Goal: Transaction & Acquisition: Purchase product/service

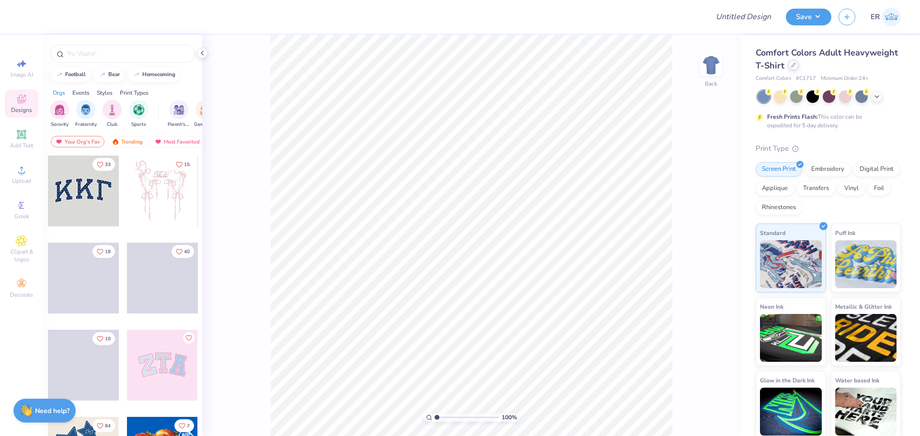
click at [796, 67] on icon at bounding box center [793, 65] width 5 height 5
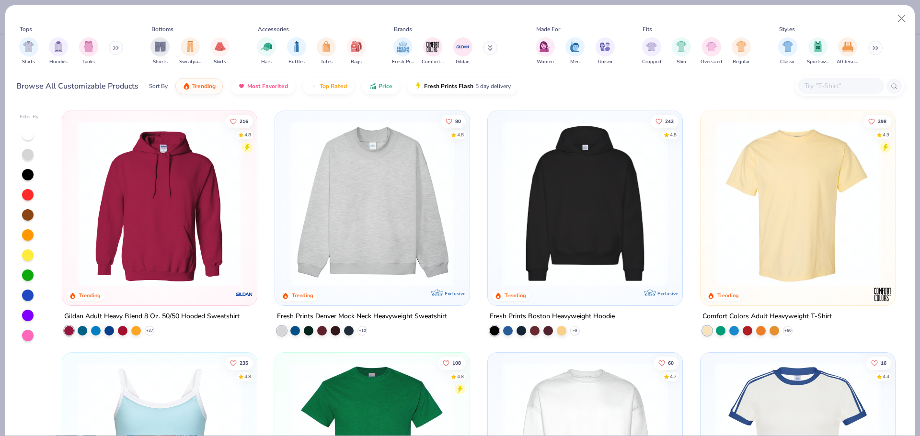
click at [855, 89] on input "text" at bounding box center [840, 85] width 74 height 11
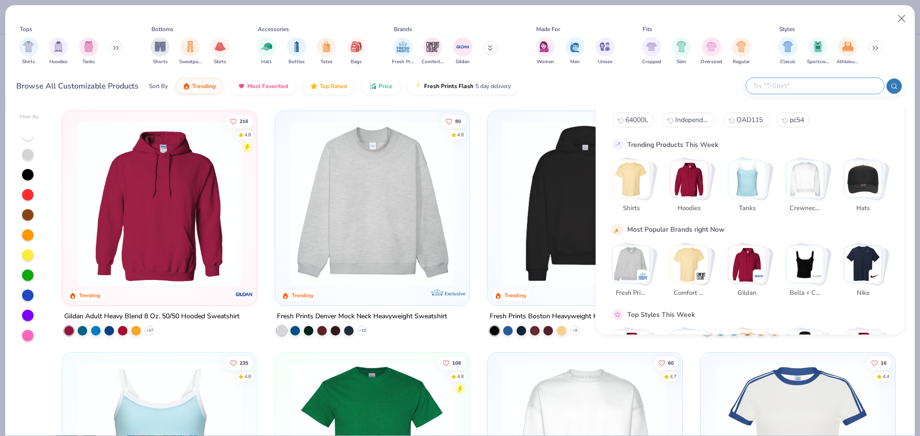
paste input "PC54"
click at [897, 90] on div at bounding box center [893, 86] width 15 height 15
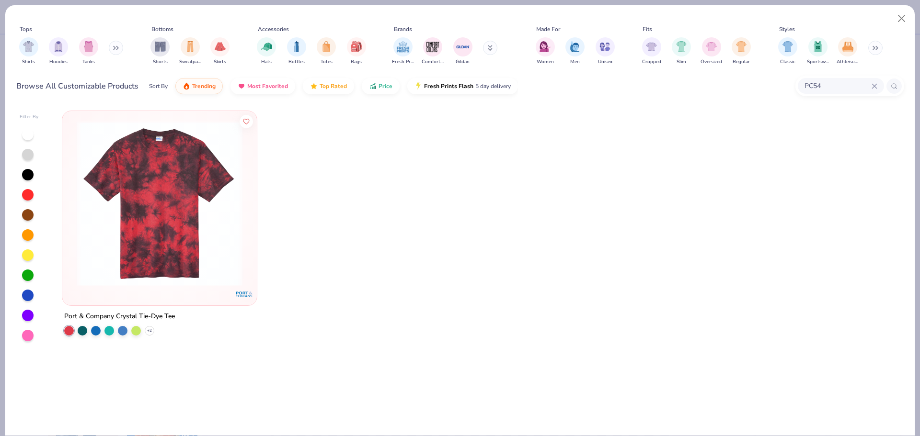
type input "PC54"
click at [199, 190] on img at bounding box center [159, 204] width 175 height 166
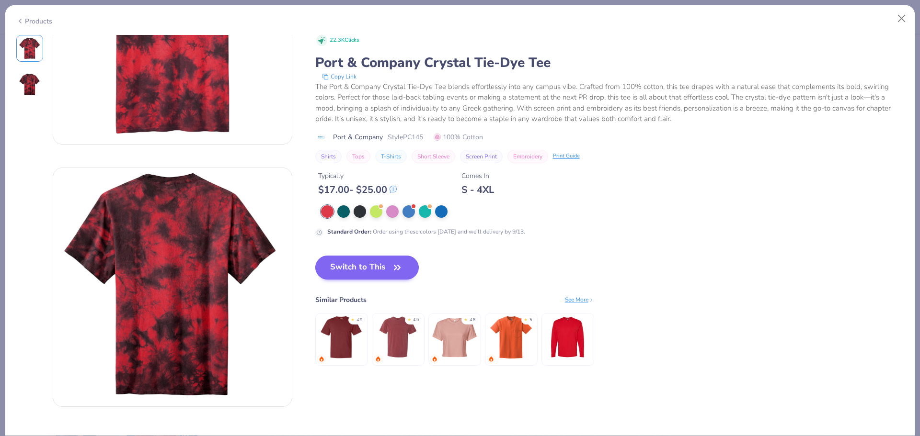
scroll to position [192, 0]
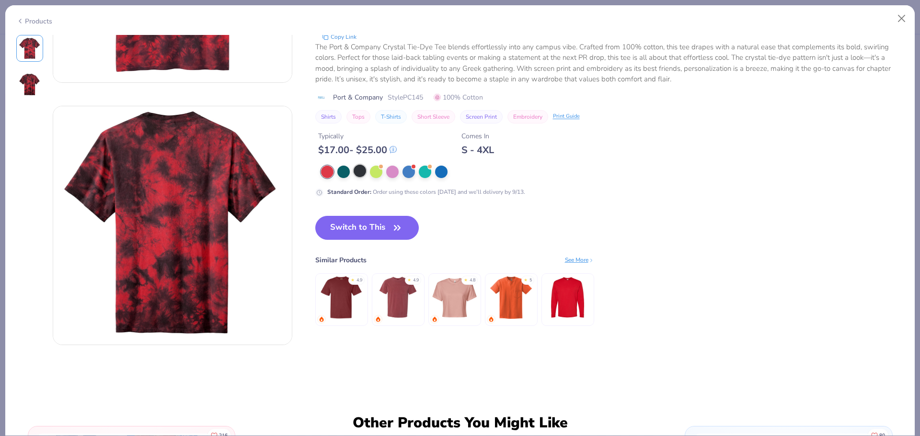
click at [361, 171] on div at bounding box center [359, 171] width 12 height 12
